Goal: Find specific page/section: Find specific page/section

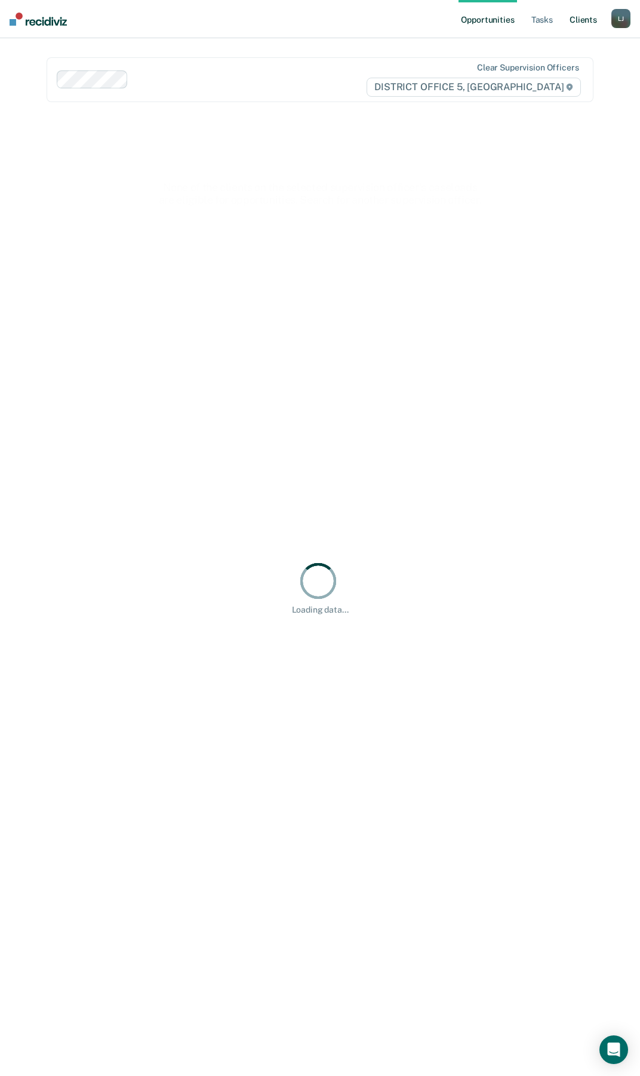
click at [588, 22] on link "Client s" at bounding box center [584, 19] width 32 height 38
